Goal: Navigation & Orientation: Go to known website

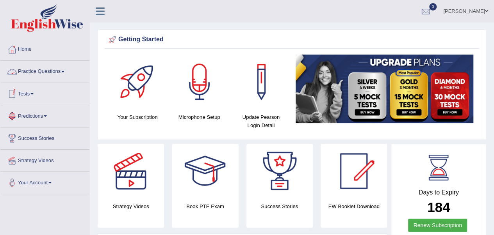
click at [43, 179] on link "Your Account" at bounding box center [44, 182] width 89 height 20
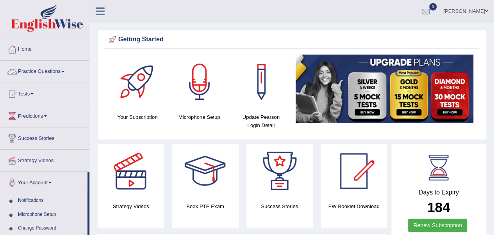
click at [64, 72] on span at bounding box center [62, 72] width 3 height 2
